Goal: Navigation & Orientation: Find specific page/section

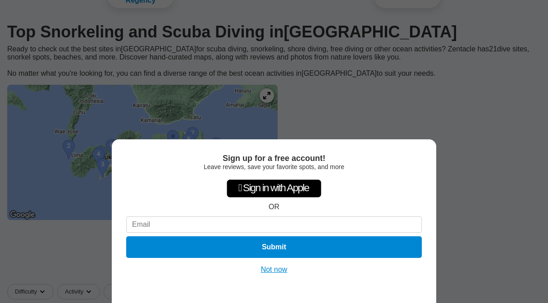
click at [277, 267] on button "Not now" at bounding box center [274, 269] width 32 height 9
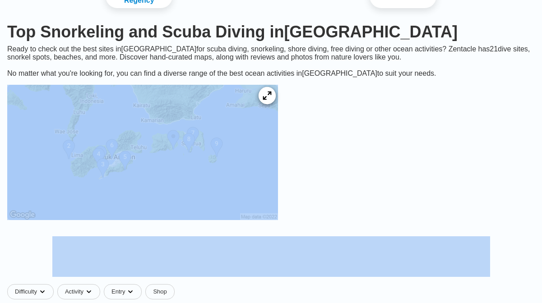
click at [271, 100] on icon at bounding box center [266, 96] width 9 height 9
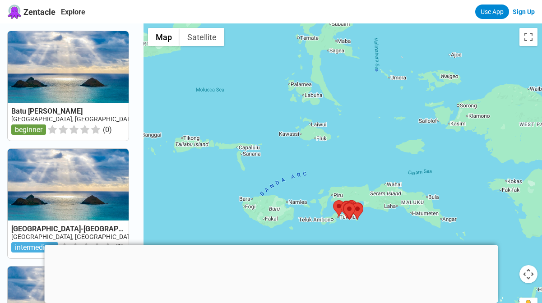
click at [272, 245] on div at bounding box center [270, 245] width 453 height 0
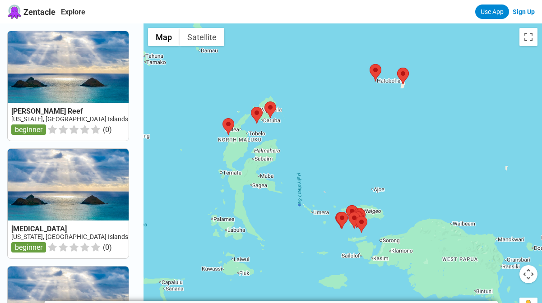
drag, startPoint x: 290, startPoint y: 192, endPoint x: 351, endPoint y: 165, distance: 66.2
click at [351, 165] on div at bounding box center [342, 174] width 398 height 303
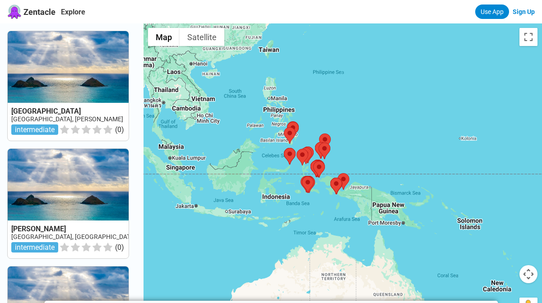
click at [344, 116] on div at bounding box center [342, 174] width 398 height 303
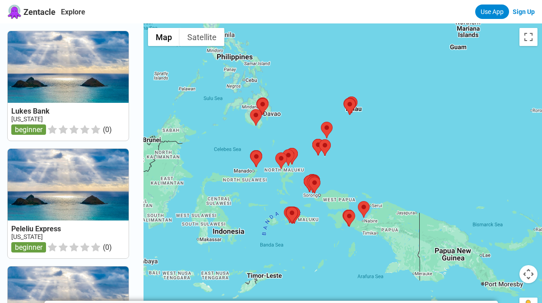
drag, startPoint x: 352, startPoint y: 228, endPoint x: 370, endPoint y: 180, distance: 50.7
click at [370, 180] on div at bounding box center [342, 174] width 398 height 303
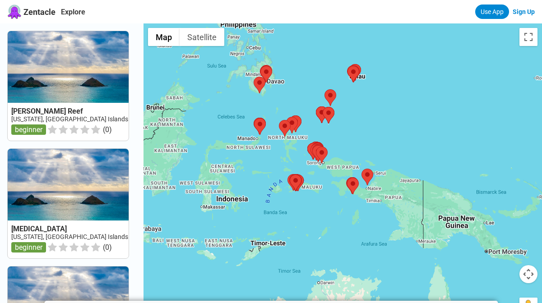
drag, startPoint x: 296, startPoint y: 281, endPoint x: 302, endPoint y: 237, distance: 44.6
click at [301, 241] on div at bounding box center [342, 174] width 398 height 303
